Goal: Navigation & Orientation: Understand site structure

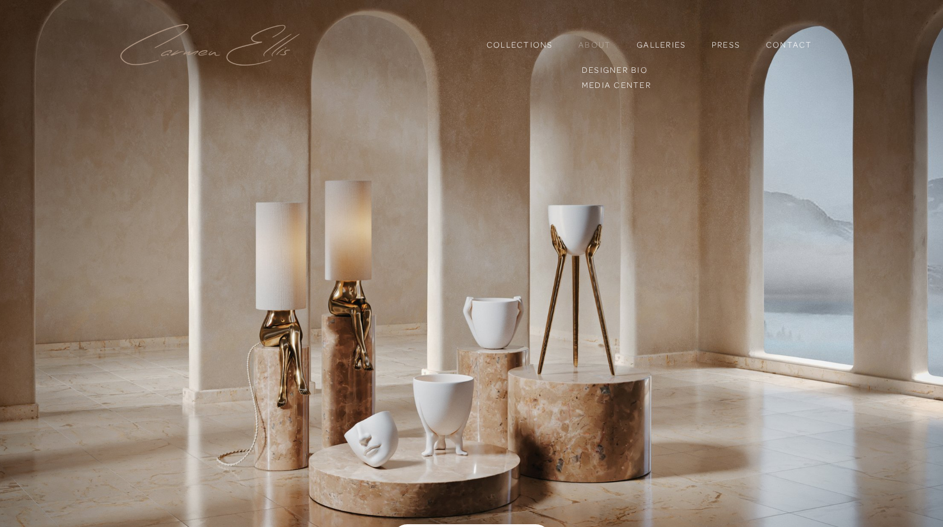
click at [591, 45] on link "About" at bounding box center [594, 44] width 32 height 10
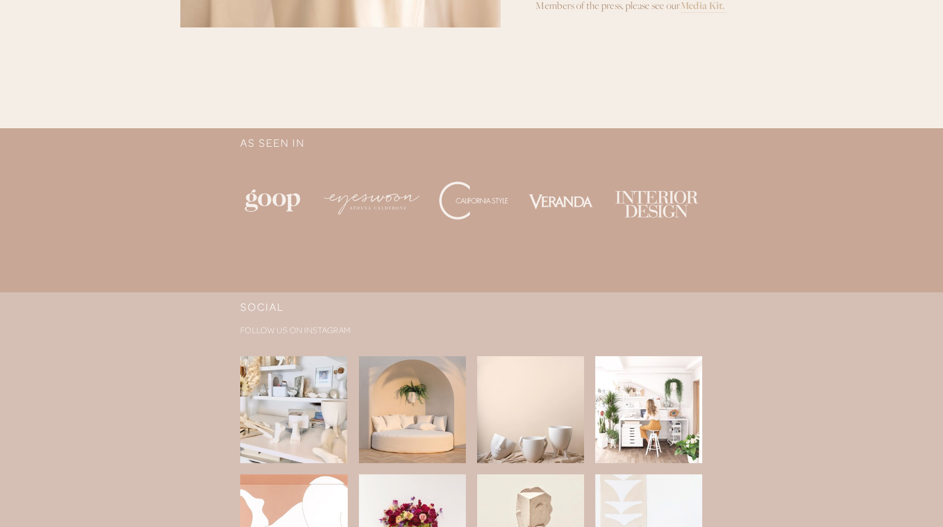
scroll to position [784, 0]
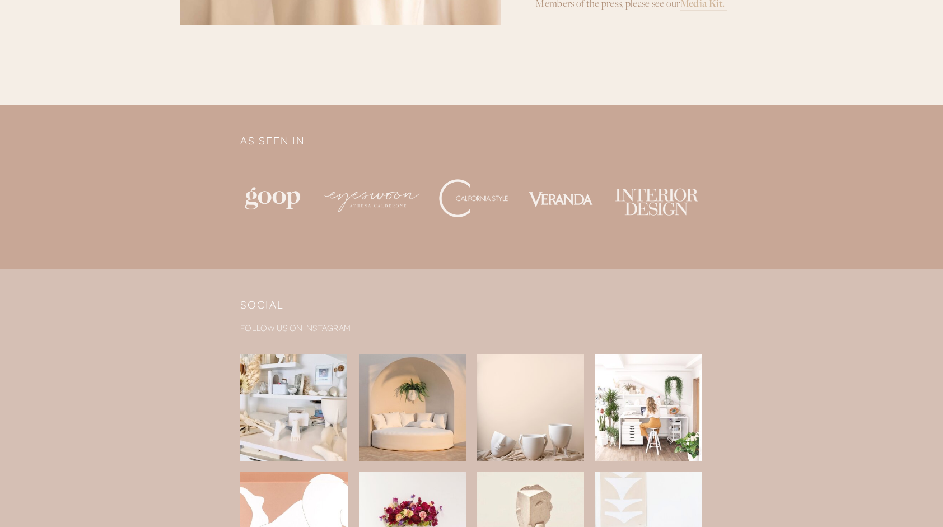
click at [371, 194] on img at bounding box center [471, 199] width 462 height 66
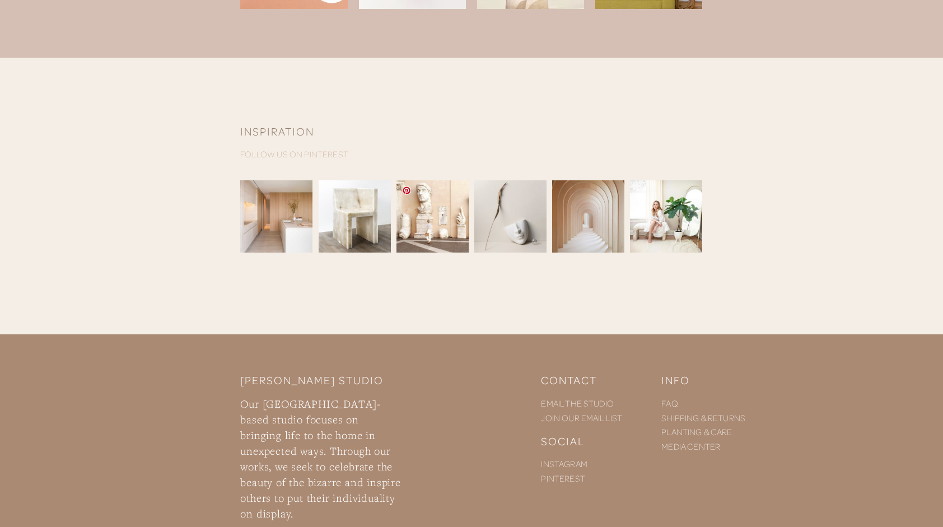
scroll to position [1393, 0]
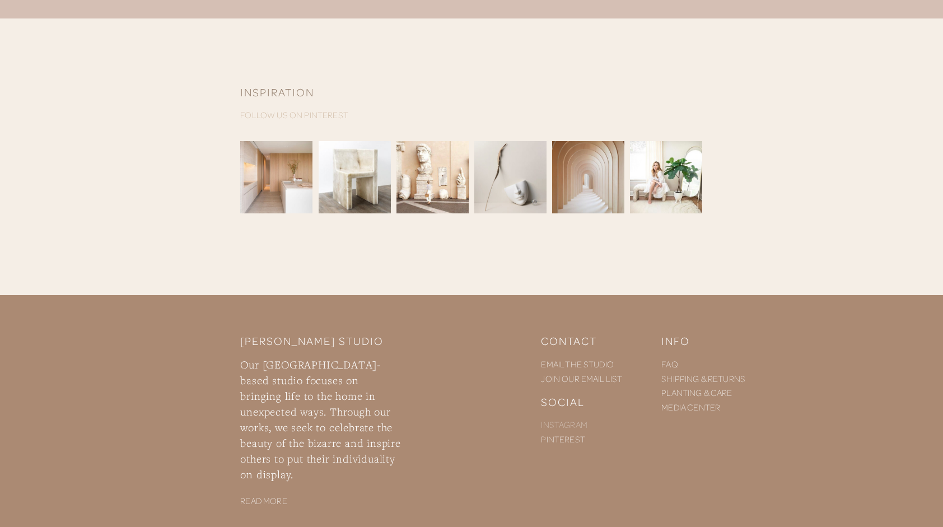
click at [570, 423] on link "INSTAGRAM" at bounding box center [564, 424] width 46 height 11
click at [668, 185] on img at bounding box center [666, 177] width 72 height 90
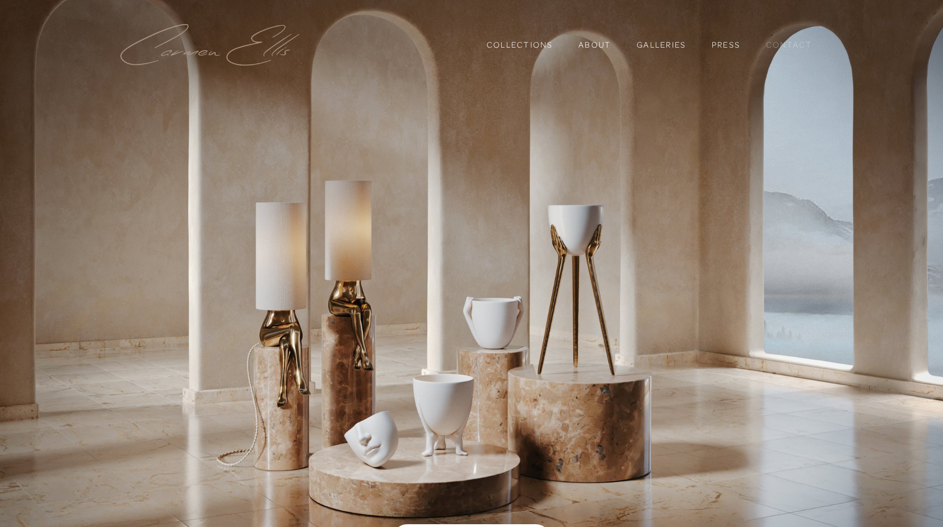
click at [792, 44] on link "Contact" at bounding box center [789, 44] width 46 height 19
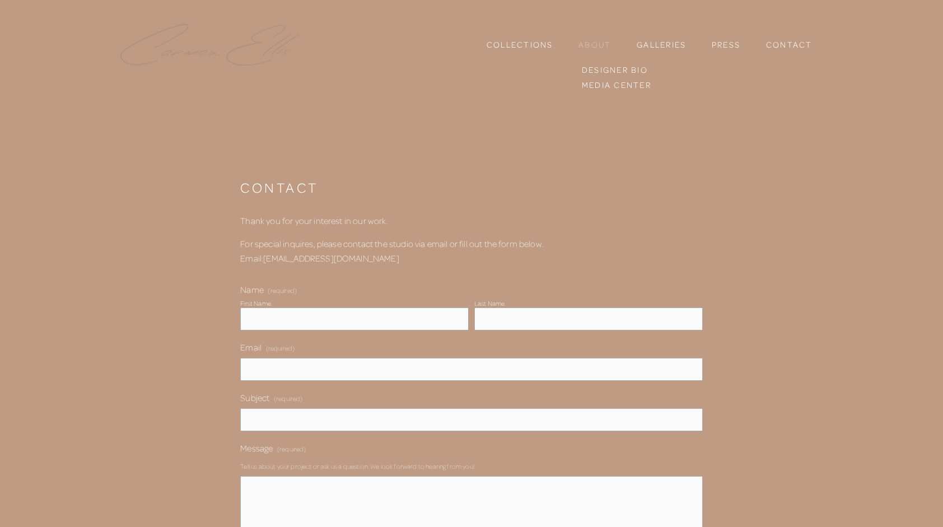
click at [576, 41] on div "Collections About Designer Bio [GEOGRAPHIC_DATA] Galleries Illumination Series …" at bounding box center [649, 44] width 351 height 19
click at [593, 74] on link "Designer Bio" at bounding box center [616, 70] width 76 height 15
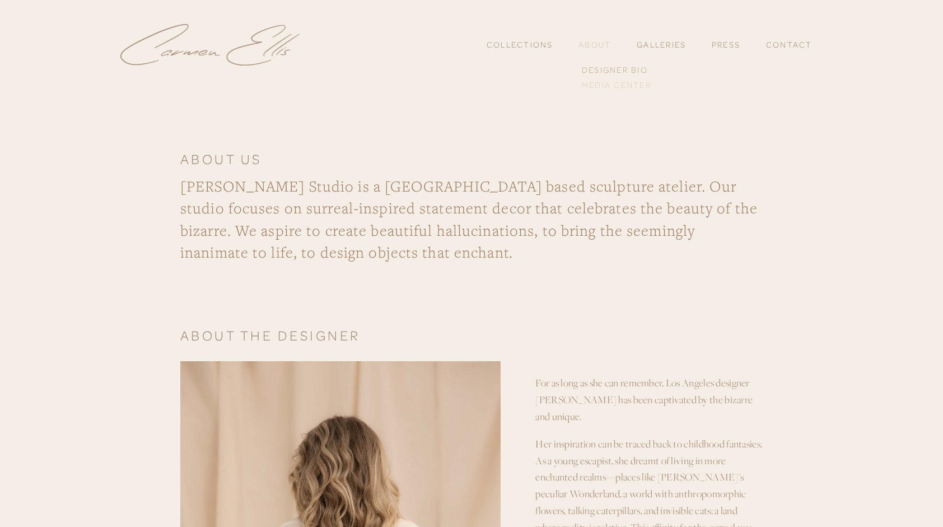
click at [597, 81] on link "Media Center" at bounding box center [616, 84] width 76 height 15
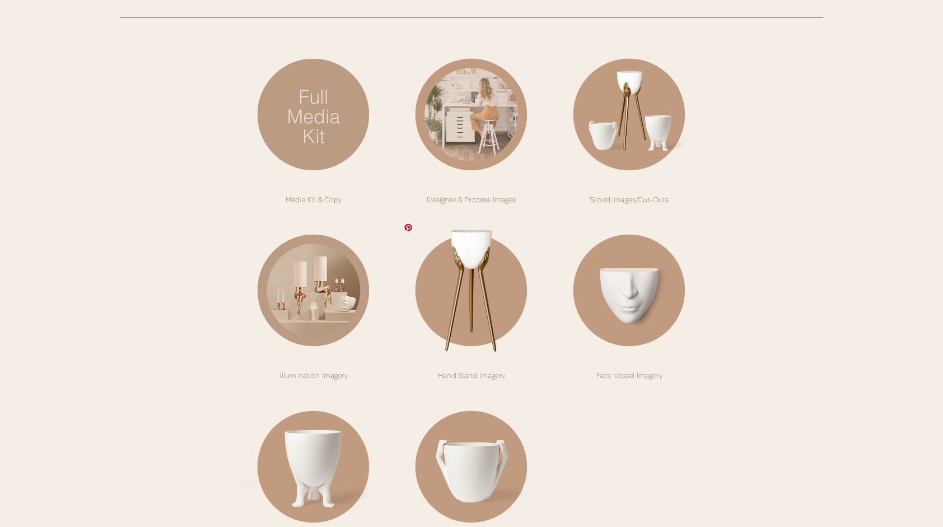
scroll to position [224, 0]
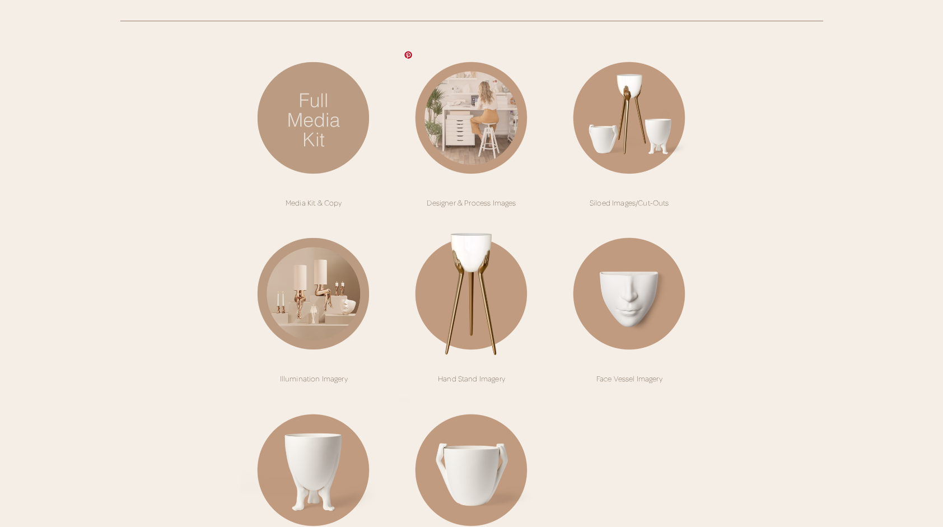
click at [475, 133] on img at bounding box center [471, 118] width 147 height 147
